Goal: Information Seeking & Learning: Learn about a topic

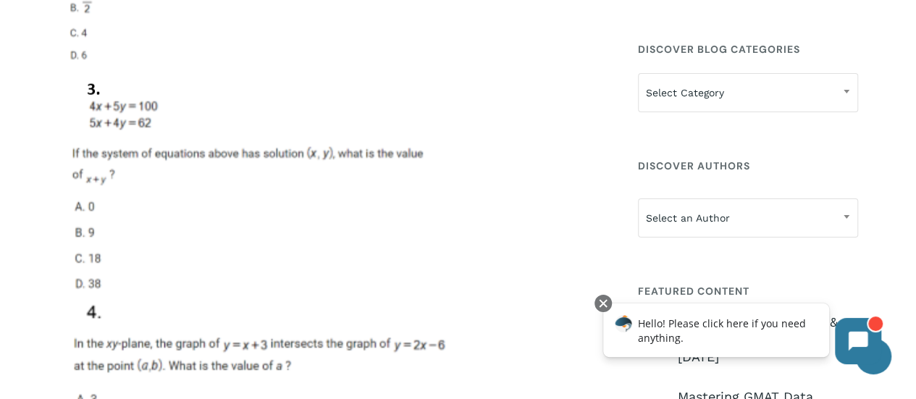
scroll to position [4200, 0]
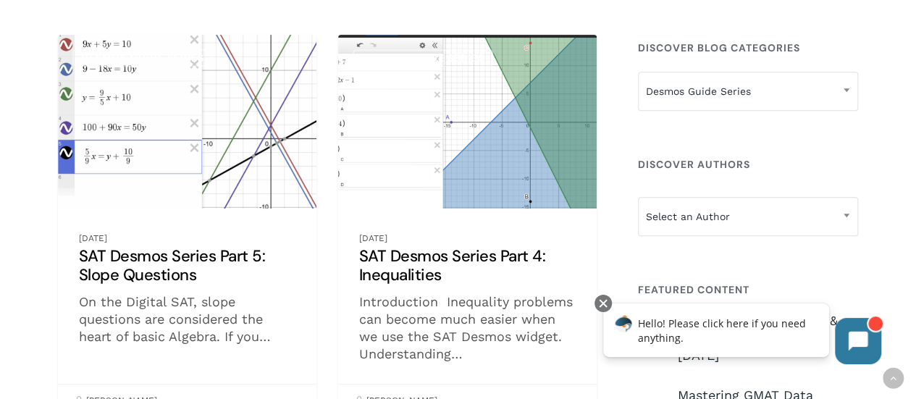
scroll to position [290, 0]
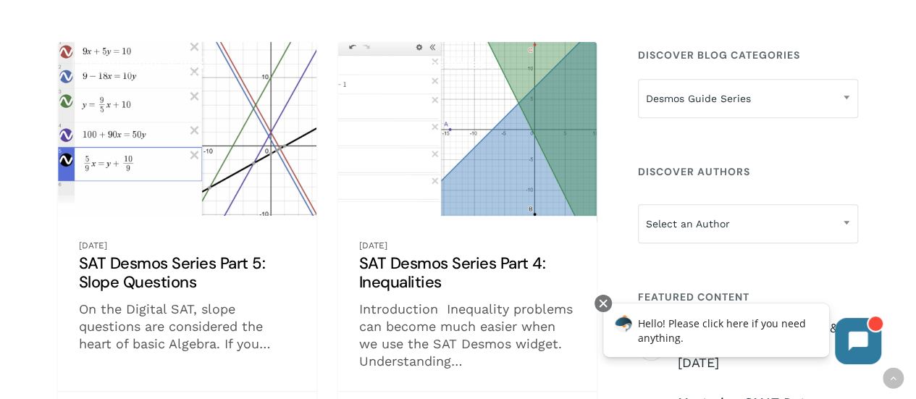
click at [511, 120] on link "SAT Desmos Series Part 4: Inequalities" at bounding box center [467, 233] width 259 height 383
click at [476, 184] on link "SAT Desmos Series Part 4: Inequalities" at bounding box center [467, 233] width 259 height 383
click at [471, 265] on link "SAT Desmos Series Part 4: Inequalities" at bounding box center [467, 233] width 259 height 383
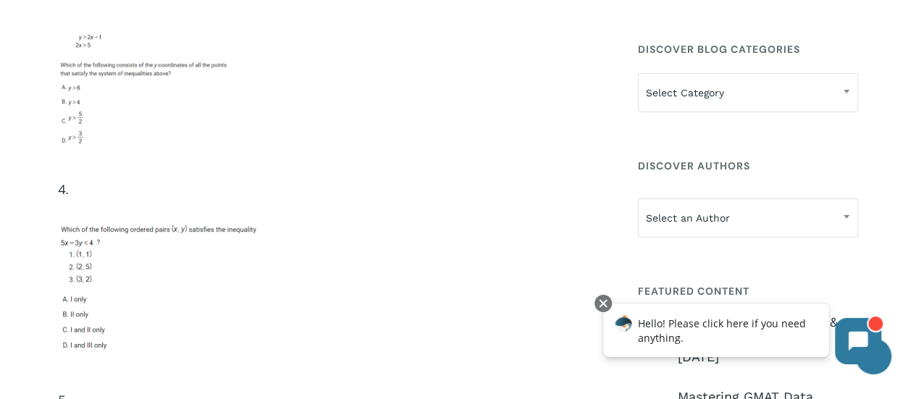
scroll to position [4997, 0]
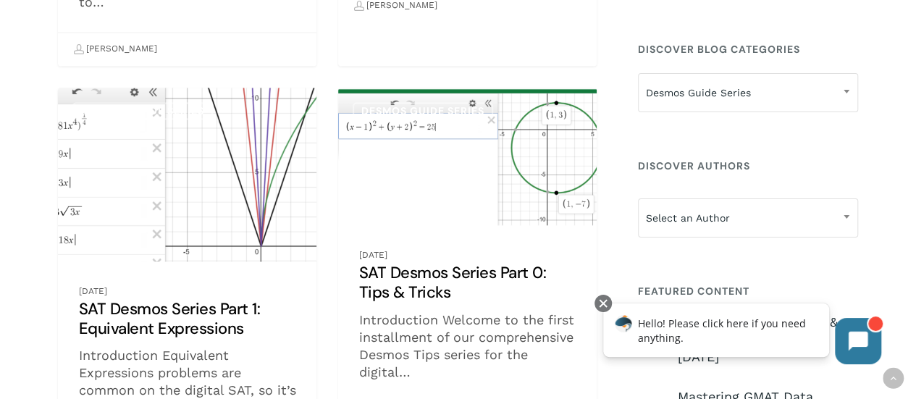
scroll to position [941, 0]
